Goal: Task Accomplishment & Management: Manage account settings

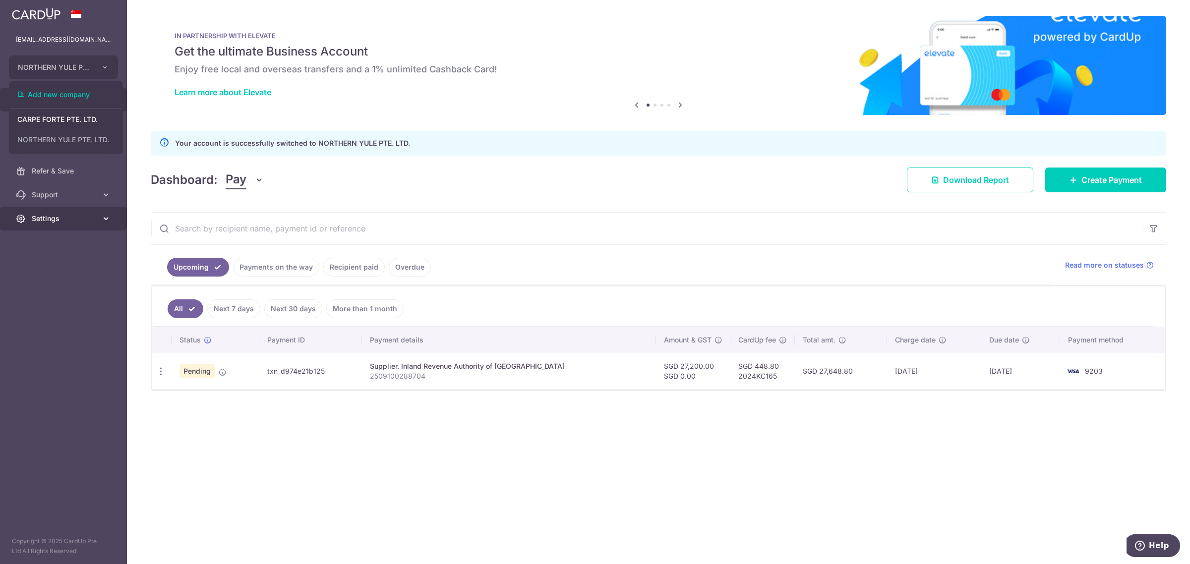
click at [50, 217] on span "Settings" at bounding box center [64, 219] width 65 height 10
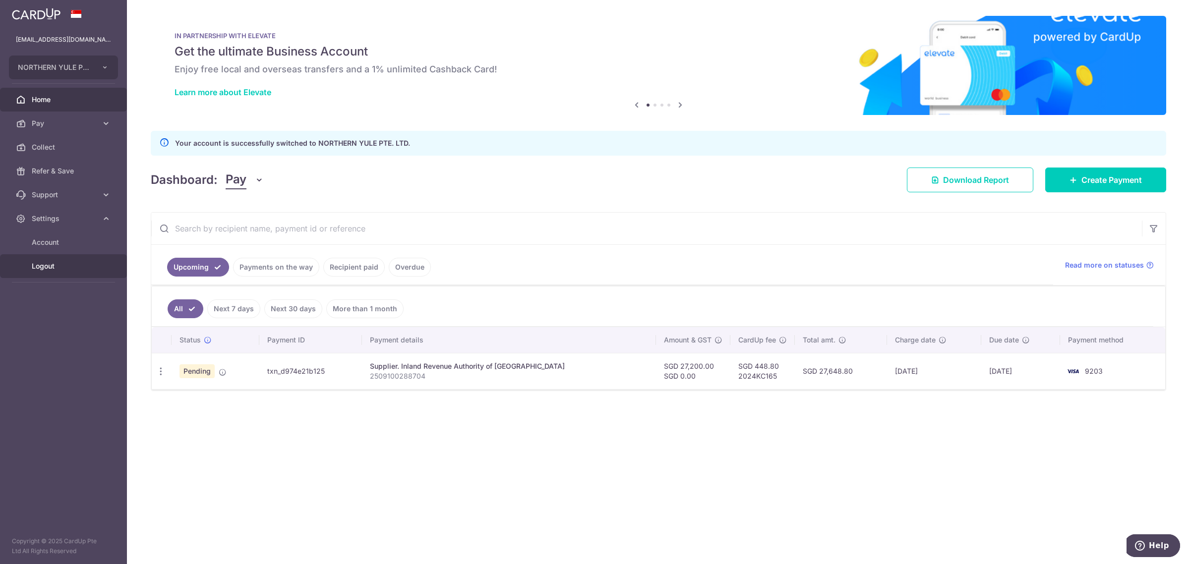
click at [58, 269] on span "Logout" at bounding box center [64, 266] width 65 height 10
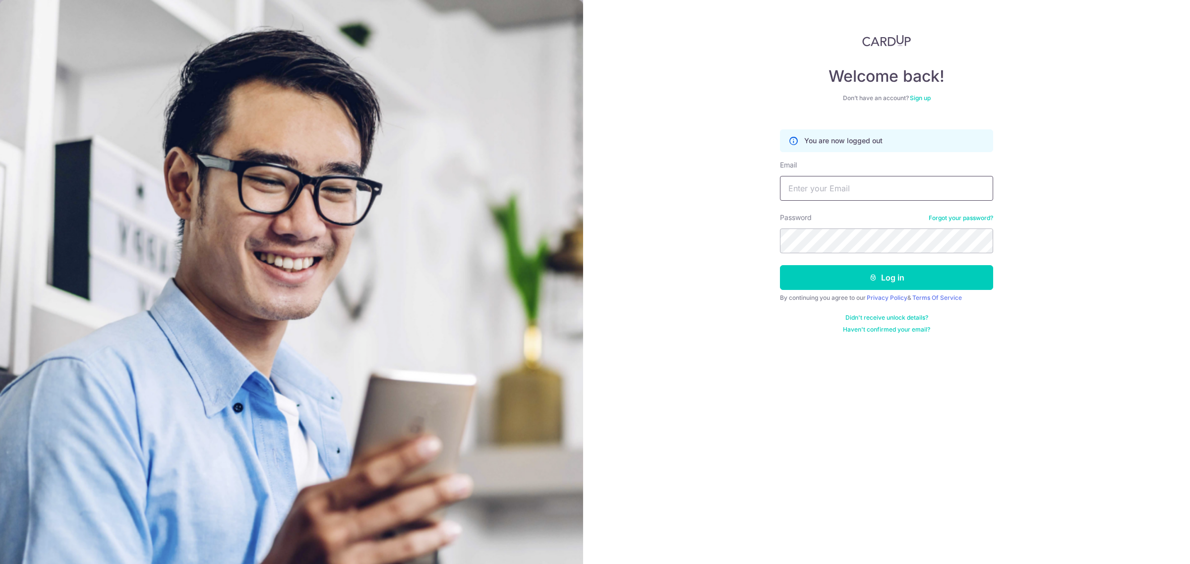
click at [907, 187] on input "Email" at bounding box center [886, 188] width 213 height 25
type input "[EMAIL_ADDRESS][DOMAIN_NAME]"
click at [922, 281] on button "Log in" at bounding box center [886, 277] width 213 height 25
